Goal: Information Seeking & Learning: Learn about a topic

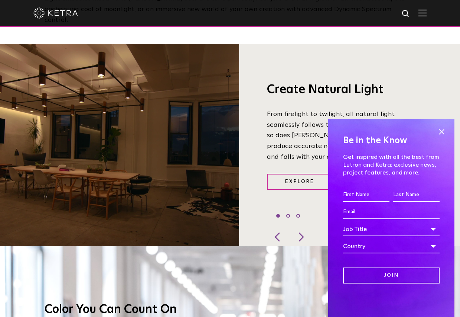
scroll to position [578, 0]
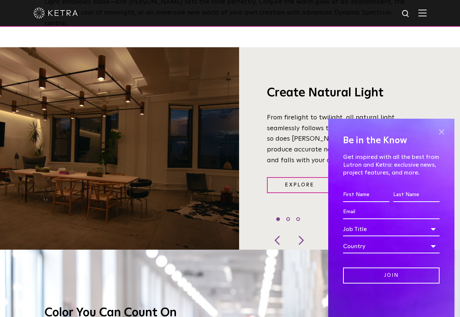
click at [442, 132] on span at bounding box center [441, 131] width 11 height 11
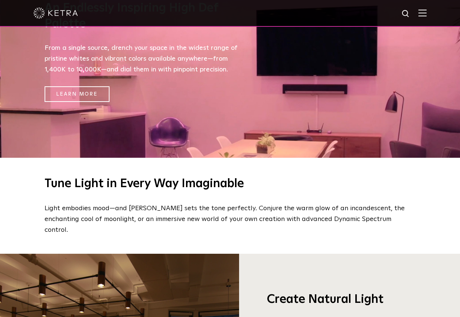
scroll to position [0, 0]
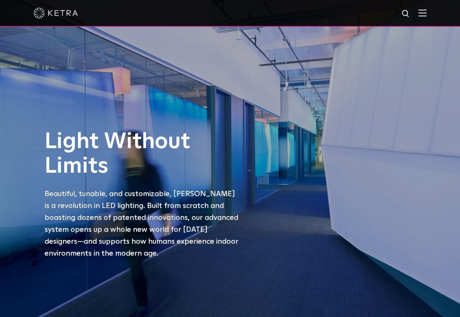
click at [422, 12] on img at bounding box center [423, 12] width 8 height 7
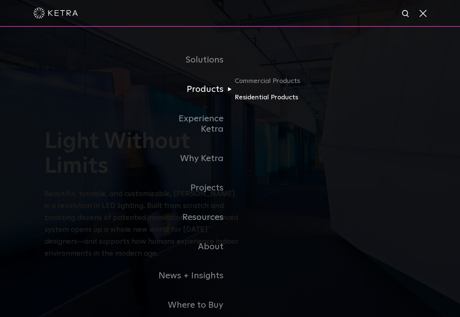
click at [253, 97] on link "Residential Products" at bounding box center [270, 97] width 71 height 11
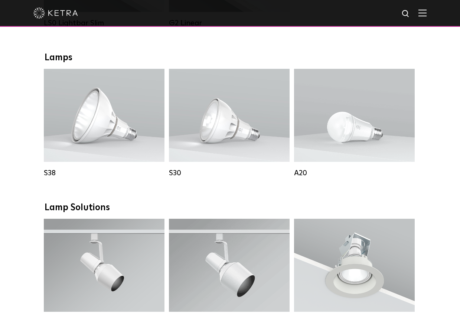
scroll to position [387, 0]
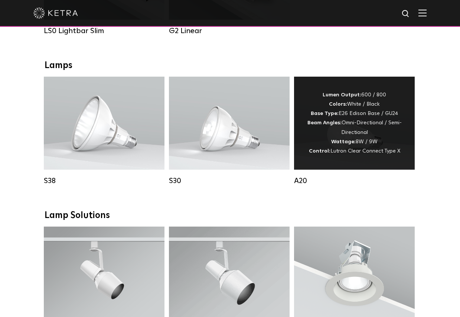
click at [330, 104] on strong "Colors:" at bounding box center [338, 103] width 18 height 5
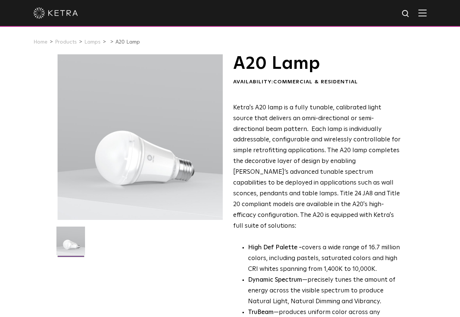
click at [275, 149] on span "Ketra's A20 lamp is a fully tunable, calibrated light source that delivers an o…" at bounding box center [317, 166] width 168 height 124
